Goal: Contribute content

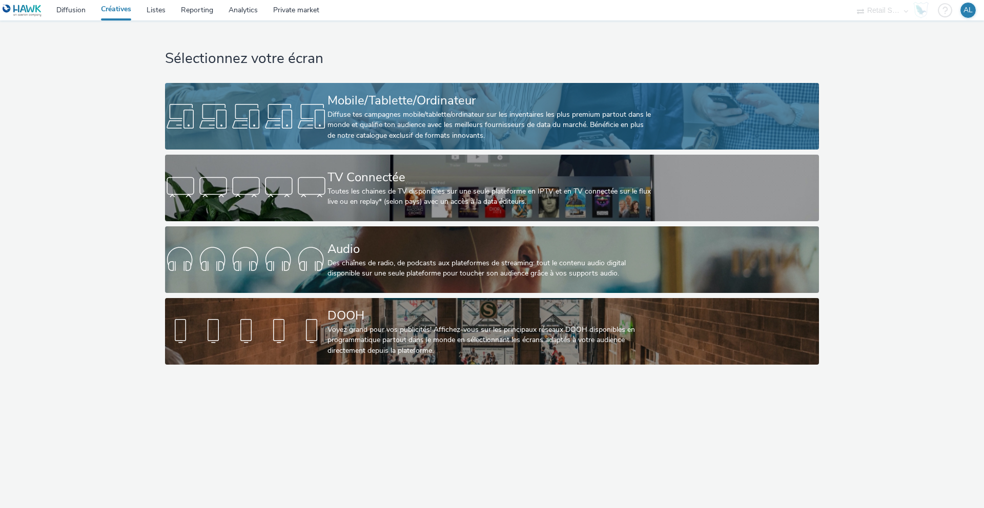
click at [386, 125] on div "Diffuse tes campagnes mobile/tablette/ordinateur sur les inventaires les plus p…" at bounding box center [490, 125] width 325 height 31
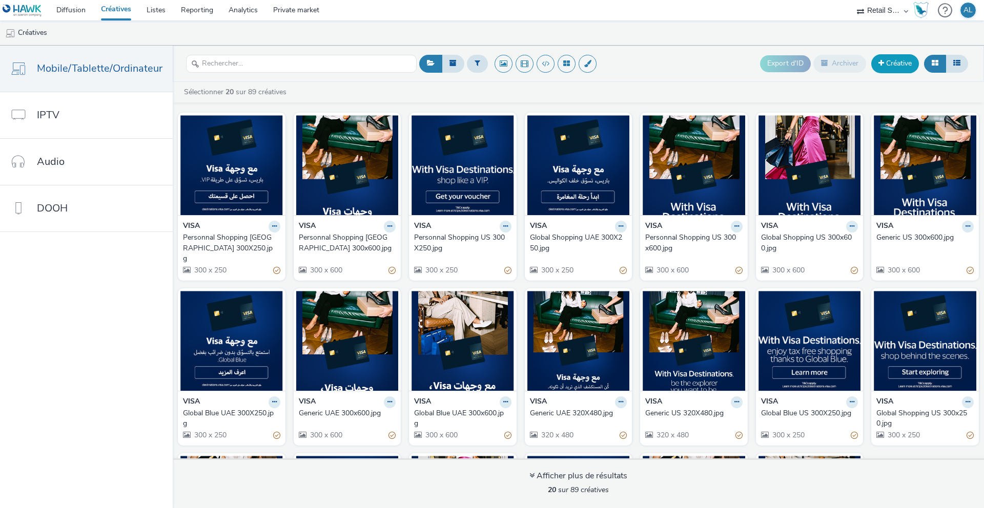
click at [905, 70] on link "Créative" at bounding box center [895, 63] width 48 height 18
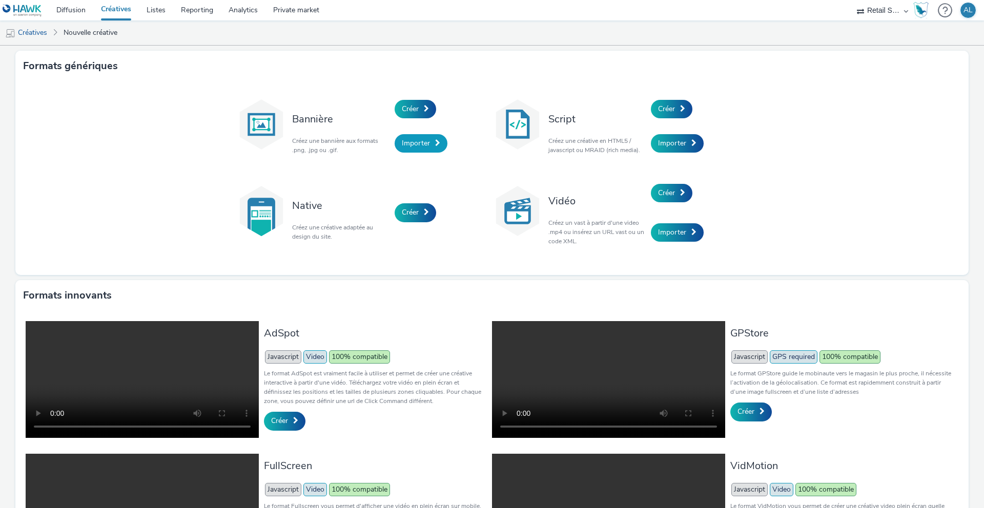
click at [421, 141] on span "Importer" at bounding box center [416, 143] width 28 height 10
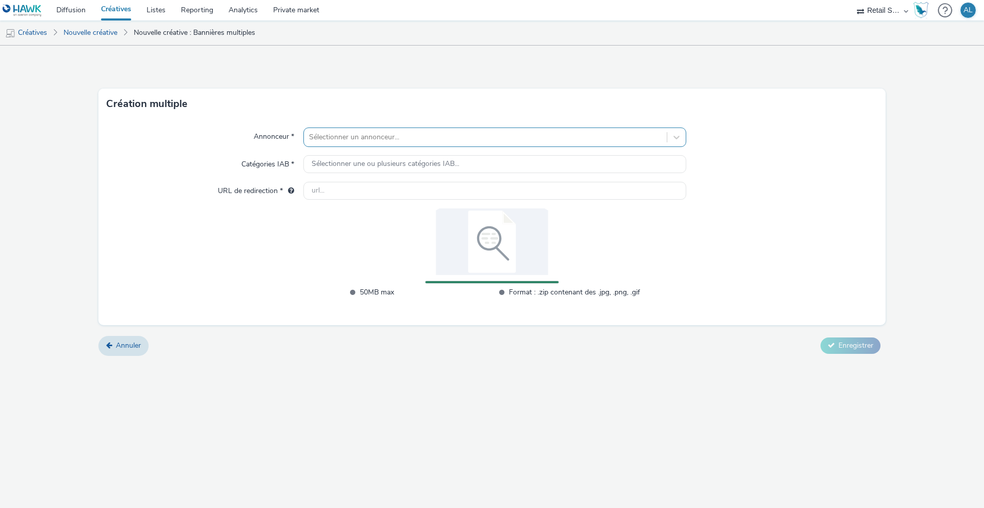
click at [400, 135] on div at bounding box center [485, 137] width 353 height 12
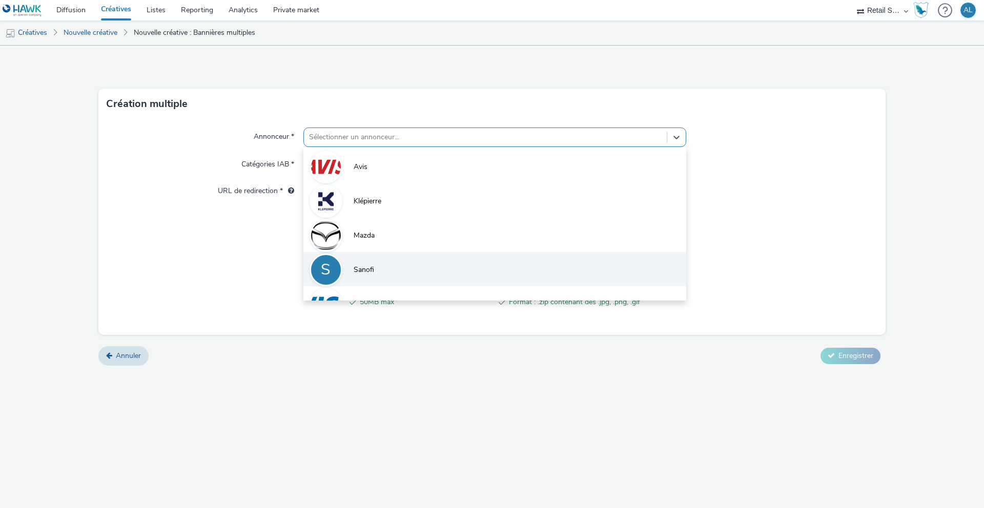
scroll to position [22, 0]
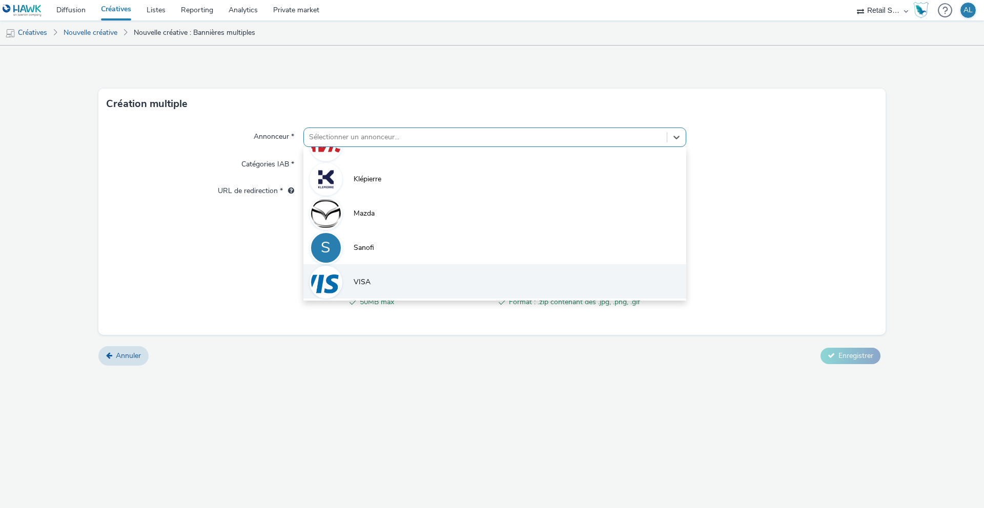
click at [363, 276] on li "VISA" at bounding box center [494, 281] width 383 height 34
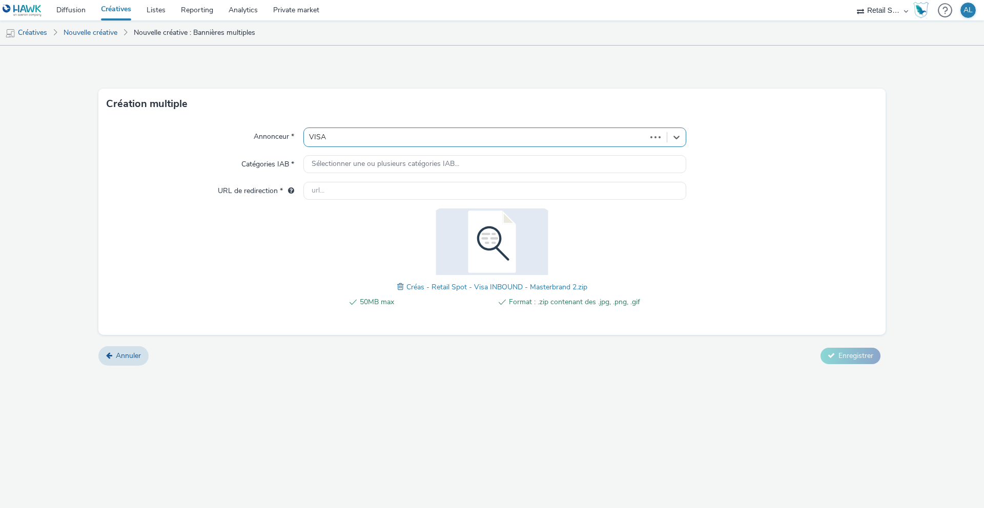
type input "[URL][DOMAIN_NAME]"
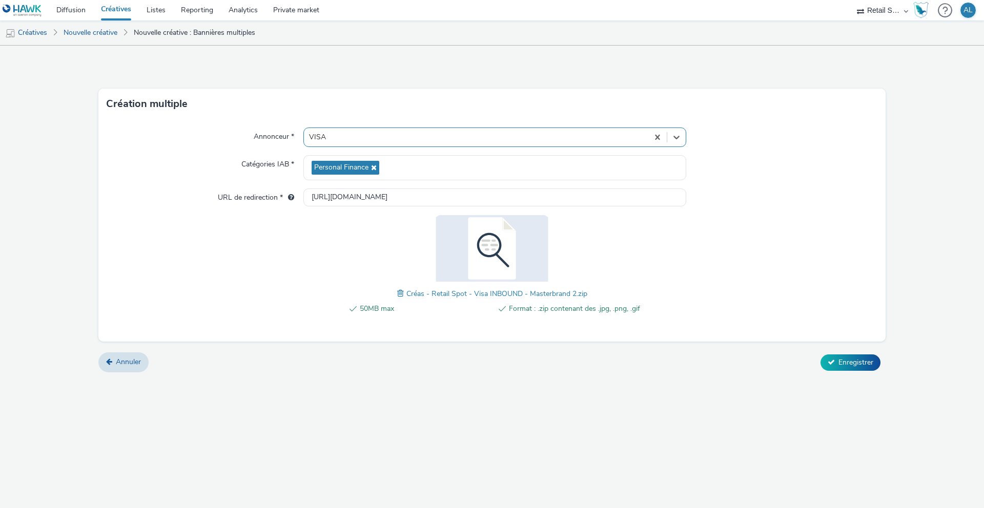
click at [746, 237] on div "Annonceur * option VISA, selected. Select is focused ,type to refine list, pres…" at bounding box center [491, 230] width 787 height 222
click at [845, 358] on span "Enregistrer" at bounding box center [856, 363] width 35 height 10
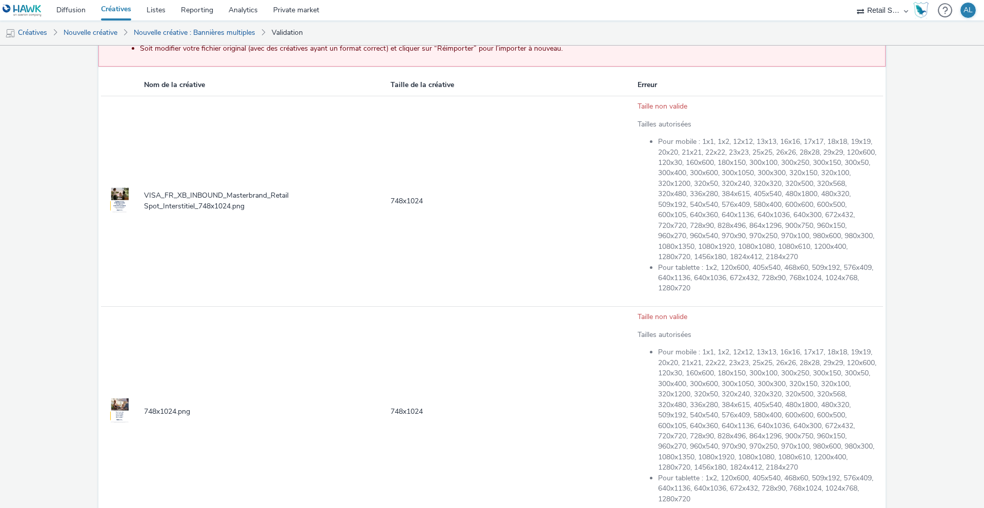
scroll to position [202, 0]
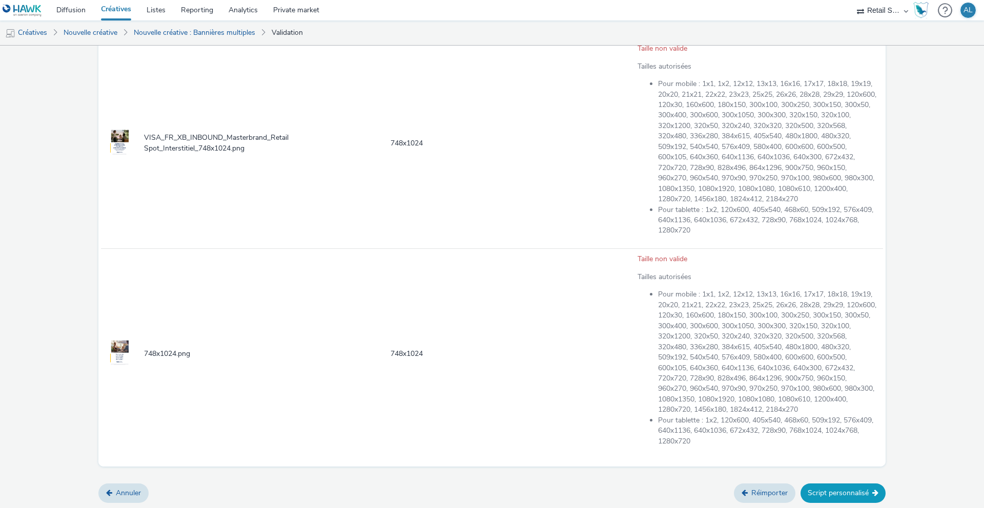
click at [827, 492] on button "Script personnalisé" at bounding box center [843, 493] width 85 height 19
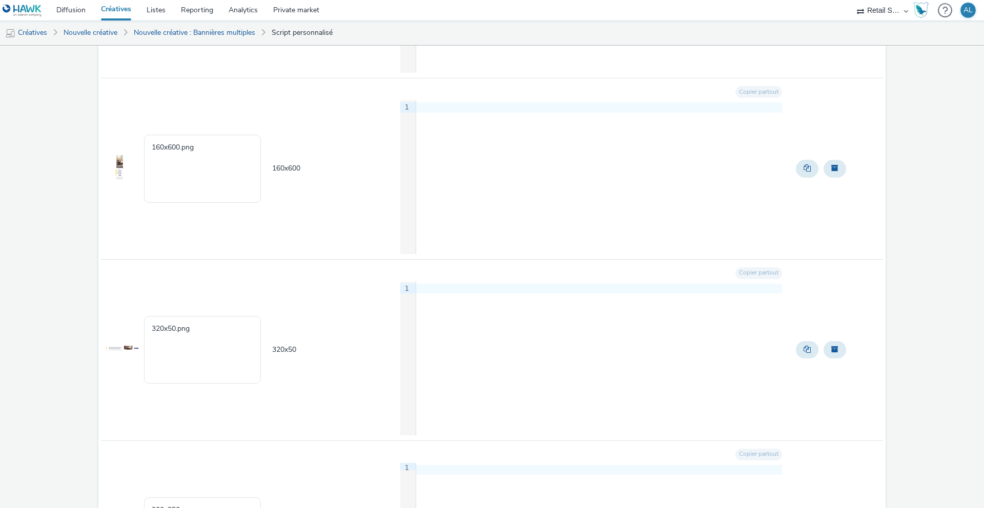
scroll to position [1513, 0]
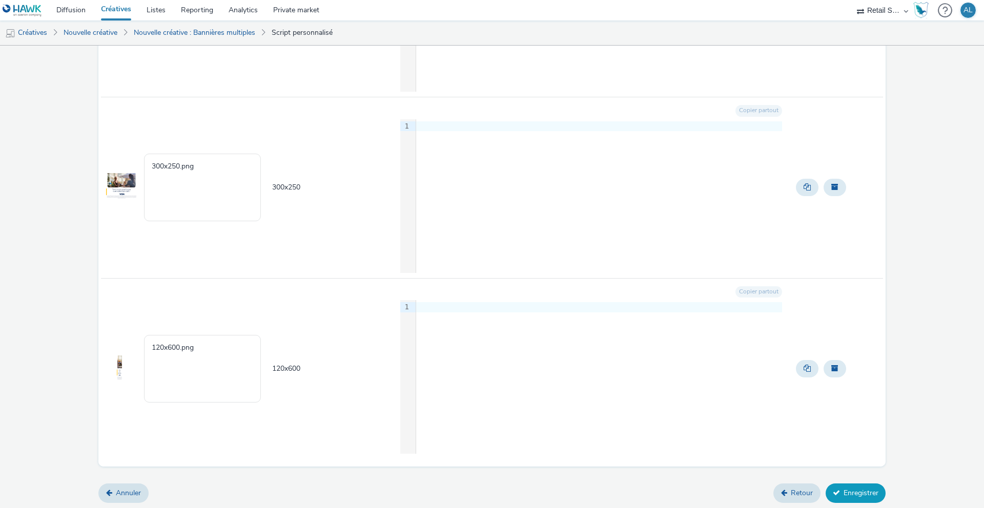
click at [860, 491] on button "Enregistrer" at bounding box center [856, 493] width 60 height 19
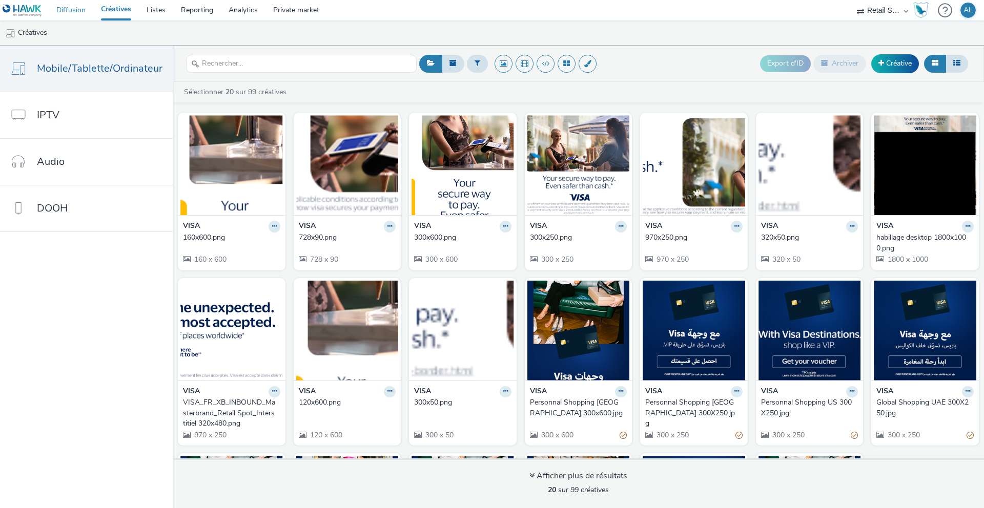
click at [65, 13] on link "Diffusion" at bounding box center [71, 10] width 45 height 21
